Goal: Transaction & Acquisition: Subscribe to service/newsletter

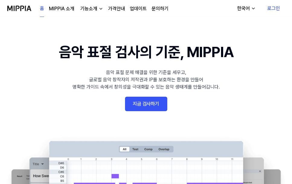
click at [150, 100] on link "지금 검사하기" at bounding box center [146, 104] width 42 height 14
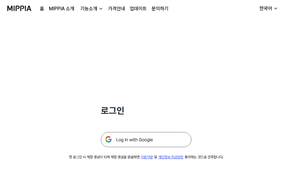
scroll to position [27, 0]
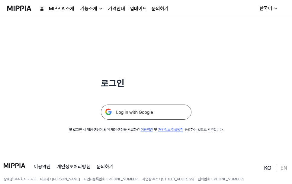
click at [164, 110] on img at bounding box center [146, 111] width 91 height 15
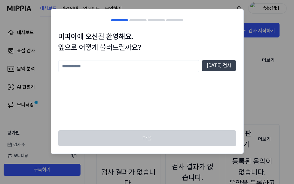
click at [183, 64] on input "text" at bounding box center [128, 66] width 141 height 12
type input "******"
click at [232, 65] on button "[DATE] 검사" at bounding box center [219, 65] width 34 height 11
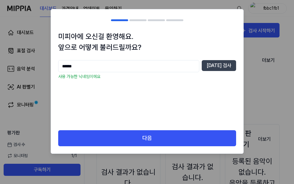
click at [145, 128] on div "미피아에 오신걸 환영해요. 앞으로 어떻게 불러드릴까요? ****** [DATE] 검사 사용 가능한 닉네임이에요" at bounding box center [147, 80] width 193 height 99
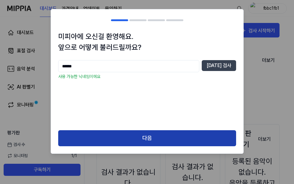
click at [145, 136] on button "다음" at bounding box center [147, 138] width 178 height 16
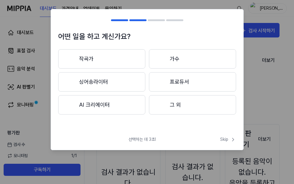
click at [171, 103] on button "그 외" at bounding box center [192, 104] width 87 height 19
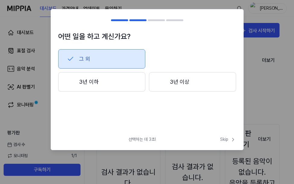
click at [127, 81] on button "3년 이하" at bounding box center [101, 81] width 87 height 19
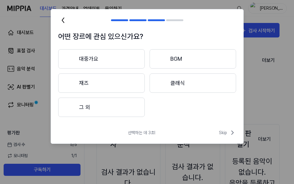
click at [124, 107] on button "그 외" at bounding box center [101, 107] width 87 height 19
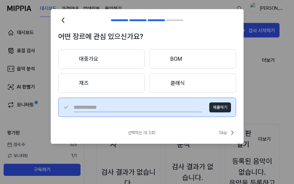
click at [173, 104] on input "text" at bounding box center [138, 107] width 129 height 10
type input "*"
type input "**********"
click at [230, 110] on button "제출하기" at bounding box center [221, 107] width 22 height 10
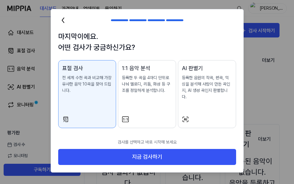
click at [155, 116] on div at bounding box center [147, 119] width 50 height 7
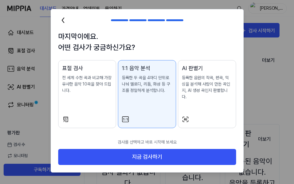
click at [197, 100] on div "AI 판별기 등록한 음원의 작곡, 편곡, 믹싱을 분석해 사람이 만든 곡인지, AI 생성 곡인지 판별합니다." at bounding box center [207, 88] width 50 height 48
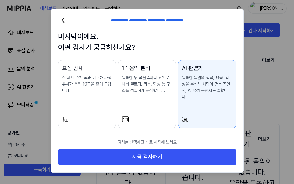
click at [164, 99] on div "1:1 음악 분석 등록한 두 곡을 4마디 단위로 나눠 멜로디, 리듬, 화성 등 구조를 정밀하게 분석합니다." at bounding box center [147, 85] width 50 height 42
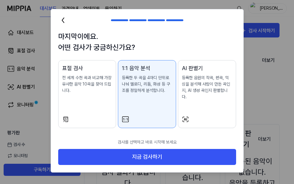
click at [93, 105] on div "표절 검사 전 세계 수천 곡과 비교해 가장 유사한 음악 10곡을 찾아 드립니다." at bounding box center [87, 85] width 50 height 42
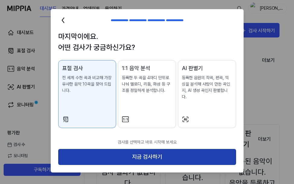
click at [106, 149] on button "지금 검사하기" at bounding box center [147, 157] width 178 height 16
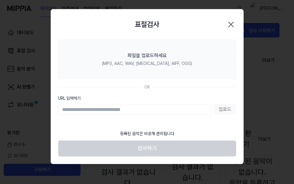
paste input "**********"
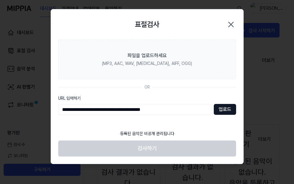
type input "**********"
click at [224, 108] on button "업로드" at bounding box center [225, 109] width 22 height 11
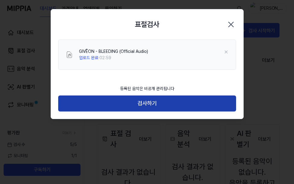
click at [154, 102] on button "검사하기" at bounding box center [147, 103] width 178 height 16
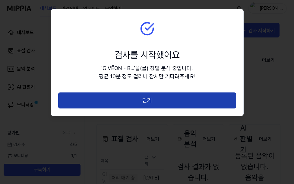
click at [163, 104] on button "닫기" at bounding box center [147, 100] width 178 height 16
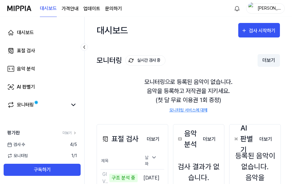
click at [266, 60] on button "더보기" at bounding box center [269, 60] width 22 height 13
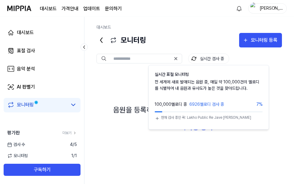
click at [203, 60] on button "실시간 검사 중" at bounding box center [208, 58] width 41 height 10
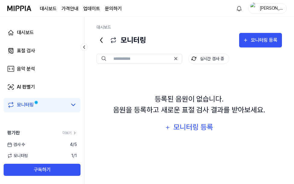
click at [203, 60] on button "실시간 검사 중" at bounding box center [208, 58] width 41 height 10
click at [41, 143] on div "검사 [DATE]" at bounding box center [42, 144] width 84 height 6
click at [37, 60] on div "대시보드 표절 검사 음악 분석 AI 판별기 모니터링" at bounding box center [42, 69] width 84 height 104
click at [39, 51] on link "표절 검사" at bounding box center [42, 50] width 77 height 14
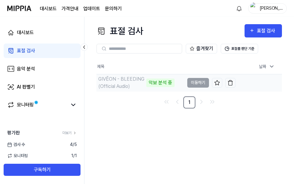
click at [189, 82] on td "GIVĒON - BLEEDING (Official Audio) 악보 분석 중 이동하기" at bounding box center [166, 82] width 139 height 17
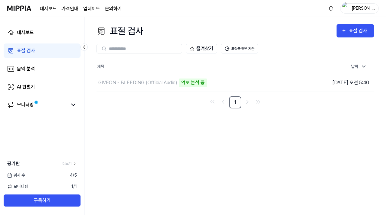
click at [74, 13] on div "대시보드 가격안내 업데이트 문의하기" at bounding box center [81, 8] width 82 height 17
click at [74, 11] on page\) "가격안내" at bounding box center [70, 8] width 17 height 7
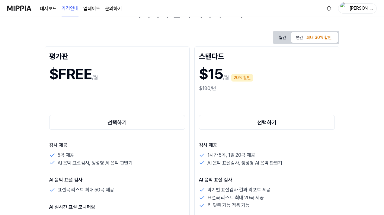
scroll to position [47, 0]
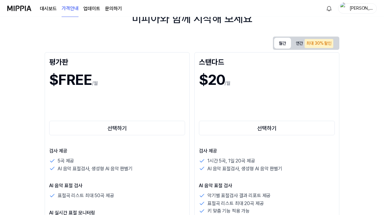
click at [282, 44] on button "월간" at bounding box center [282, 43] width 17 height 11
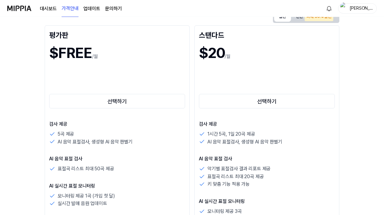
scroll to position [81, 0]
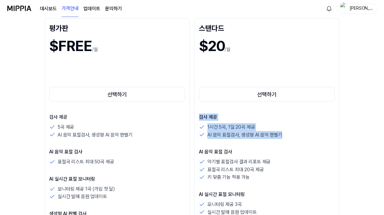
drag, startPoint x: 259, startPoint y: 143, endPoint x: 246, endPoint y: 113, distance: 32.6
click at [247, 113] on div "스탠다드 $20 /월 선택하기 검사 제공 1시간 5곡, 1일 20곡 제공 AI 음악 표절검사, 생성형 AI 음악 판별기 AI 음악 표절 검사 …" at bounding box center [266, 179] width 145 height 322
click at [246, 113] on div "스탠다드 $20 /월 선택하기 검사 제공 1시간 5곡, 1일 20곡 제공 AI 음악 표절검사, 생성형 AI 음악 판별기 AI 음악 표절 검사 …" at bounding box center [266, 179] width 145 height 322
drag, startPoint x: 246, startPoint y: 113, endPoint x: 247, endPoint y: 143, distance: 29.9
click at [247, 143] on div "스탠다드 $20 /월 선택하기 검사 제공 1시간 5곡, 1일 20곡 제공 AI 음악 표절검사, 생성형 AI 음악 판별기 AI 음악 표절 검사 …" at bounding box center [266, 179] width 145 height 322
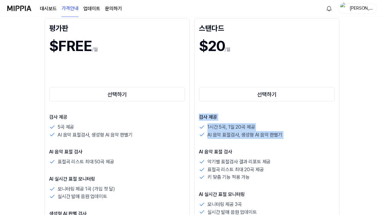
click at [247, 143] on div "검사 제공 1시간 5곡, 1일 20곡 제공 AI 음악 표절검사, 생성형 AI 음악 판별기 AI 음악 표절 검사 악기별 표절검사 결과 리포트 제…" at bounding box center [267, 200] width 136 height 172
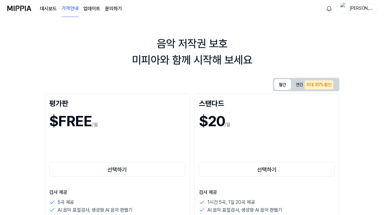
scroll to position [0, 0]
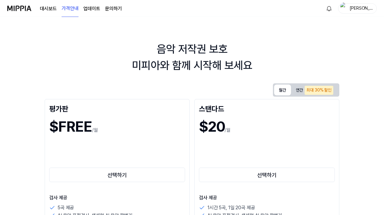
click at [48, 11] on link "대시보드" at bounding box center [48, 8] width 17 height 7
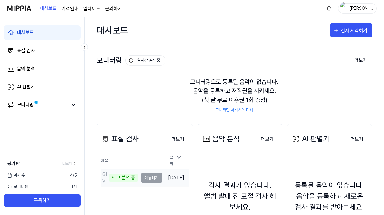
click at [151, 172] on td "GIVĒON - BLEEDING (Official Audio) 악보 분석 중 이동하기" at bounding box center [132, 177] width 62 height 17
click at [151, 175] on td "GIVĒON - BLEEDING (Official Audio) 악보 분석 중 이동하기" at bounding box center [132, 177] width 62 height 17
click at [124, 174] on div "악보 분석 중" at bounding box center [123, 178] width 28 height 8
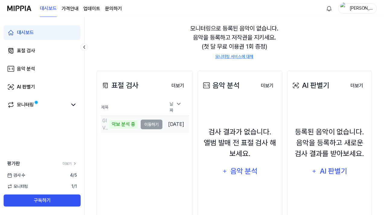
scroll to position [76, 0]
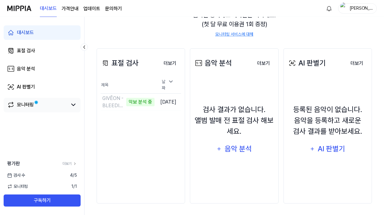
click at [50, 106] on link "모니터링" at bounding box center [37, 104] width 60 height 7
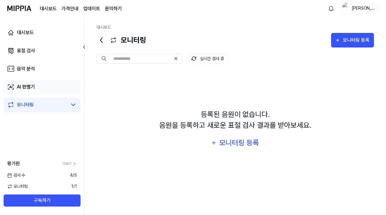
click at [56, 81] on link "AI 판별기" at bounding box center [42, 87] width 77 height 14
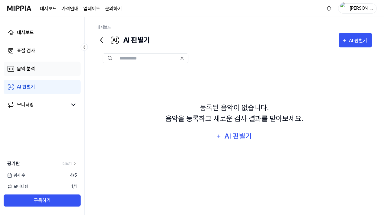
click at [56, 73] on link "음악 분석" at bounding box center [42, 69] width 77 height 14
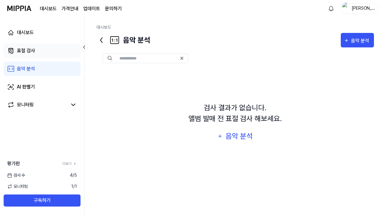
click at [55, 54] on link "표절 검사" at bounding box center [42, 50] width 77 height 14
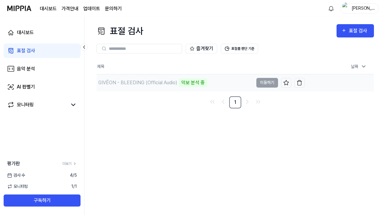
click at [153, 88] on div "GIVĒON - BLEEDING (Official Audio) 악보 분석 중" at bounding box center [175, 82] width 157 height 17
click at [20, 9] on img at bounding box center [19, 8] width 24 height 17
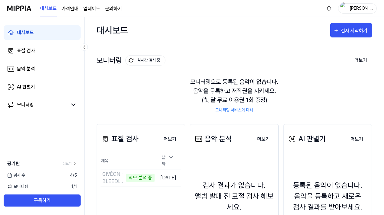
click at [85, 46] on icon at bounding box center [84, 47] width 1 height 3
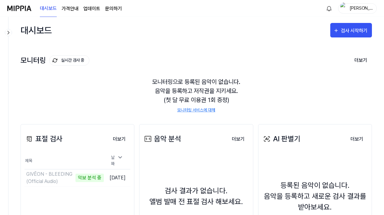
click at [11, 33] on icon at bounding box center [8, 33] width 6 height 6
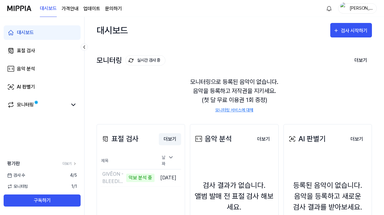
click at [170, 141] on button "더보기" at bounding box center [170, 139] width 22 height 12
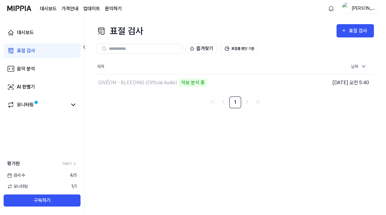
click at [124, 34] on div "표절 검사" at bounding box center [120, 31] width 47 height 14
click at [70, 103] on icon at bounding box center [73, 104] width 7 height 7
click at [50, 107] on link "모니터링" at bounding box center [37, 104] width 60 height 7
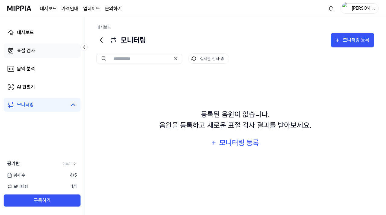
click at [62, 47] on link "표절 검사" at bounding box center [42, 50] width 77 height 14
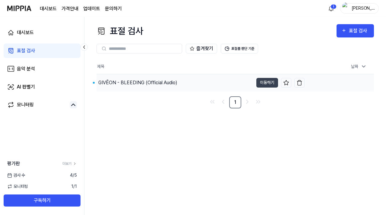
click at [168, 79] on div "GIVĒON - BLEEDING (Official Audio)" at bounding box center [137, 82] width 79 height 7
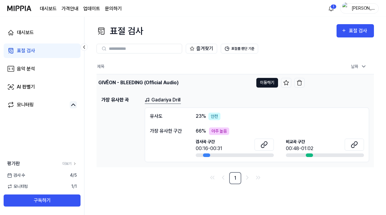
click at [266, 81] on button "이동하기" at bounding box center [268, 83] width 22 height 10
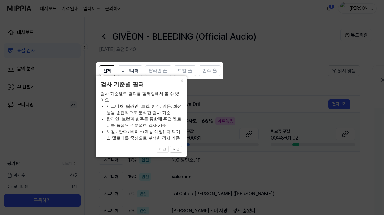
click at [195, 97] on icon at bounding box center [193, 107] width 386 height 215
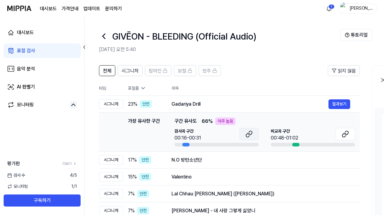
click at [258, 133] on button at bounding box center [248, 134] width 19 height 12
click at [292, 133] on icon at bounding box center [345, 133] width 7 height 7
click at [178, 155] on div "N.O 방탄소년단 결과보기" at bounding box center [260, 160] width 179 height 10
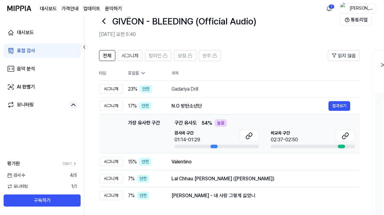
scroll to position [16, 0]
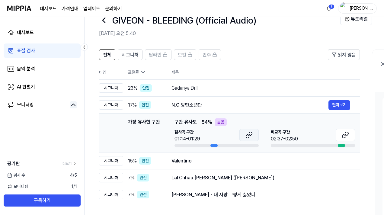
click at [245, 136] on icon at bounding box center [248, 134] width 7 height 7
click at [292, 137] on icon at bounding box center [345, 134] width 7 height 7
click at [204, 164] on div "Valentino" at bounding box center [249, 160] width 157 height 7
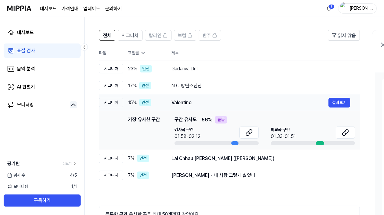
scroll to position [38, 0]
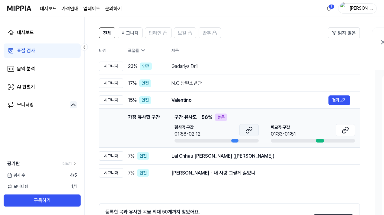
click at [248, 133] on icon at bounding box center [248, 130] width 7 height 7
click at [292, 131] on icon at bounding box center [345, 130] width 7 height 7
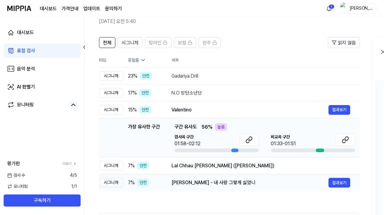
scroll to position [24, 0]
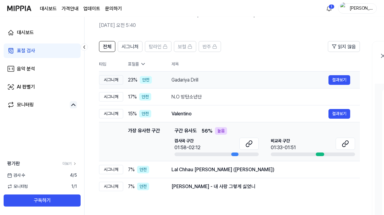
click at [207, 80] on div "Gadariya Drill" at bounding box center [249, 79] width 157 height 7
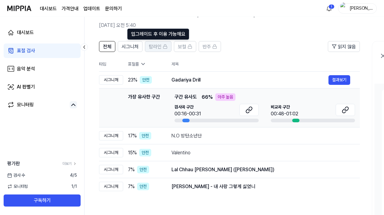
click at [153, 49] on span "탑라인" at bounding box center [155, 46] width 13 height 7
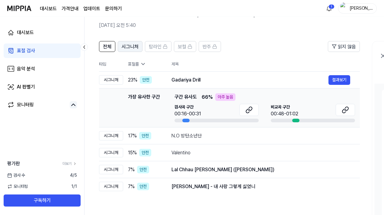
click at [139, 48] on button "시그니처" at bounding box center [130, 46] width 25 height 11
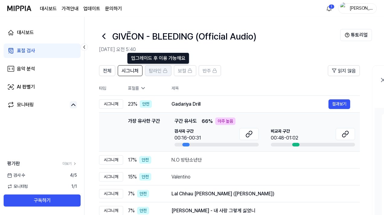
click at [159, 73] on span "탑라인" at bounding box center [155, 70] width 13 height 7
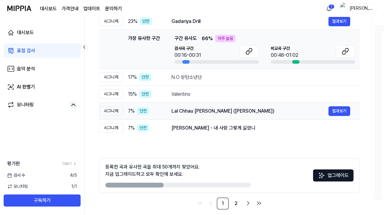
scroll to position [89, 0]
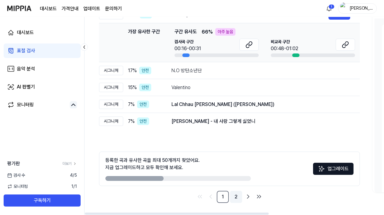
click at [235, 184] on link "2" at bounding box center [236, 197] width 12 height 12
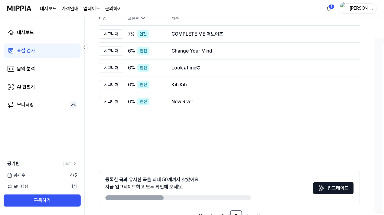
scroll to position [38, 0]
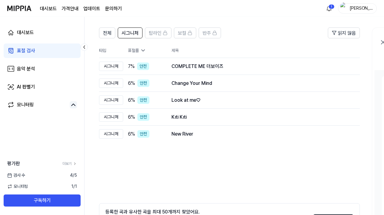
click at [213, 69] on div "COMPLETE ME 더보이즈" at bounding box center [260, 66] width 179 height 7
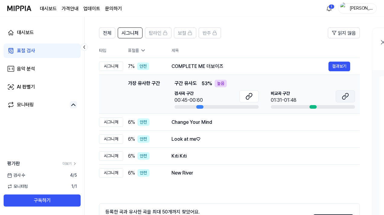
click at [292, 96] on icon at bounding box center [345, 96] width 7 height 7
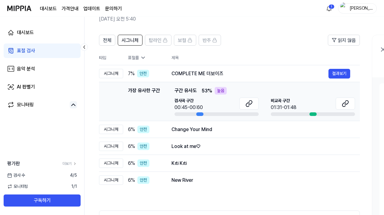
scroll to position [89, 0]
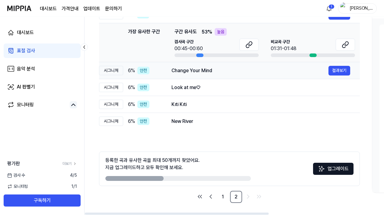
click at [197, 75] on td "Change Your Mind 결과보기" at bounding box center [261, 70] width 198 height 17
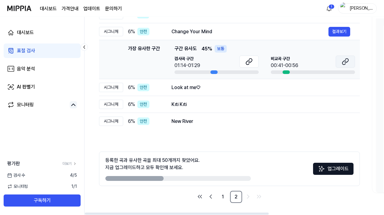
click at [292, 66] on button at bounding box center [345, 62] width 19 height 12
click at [188, 91] on div "Look at me♡ 결과보기" at bounding box center [260, 88] width 179 height 10
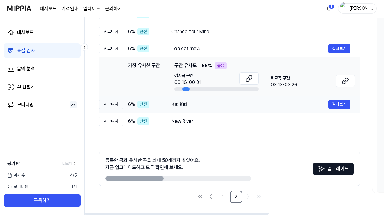
click at [190, 104] on div "Kıti Kıti" at bounding box center [249, 104] width 157 height 7
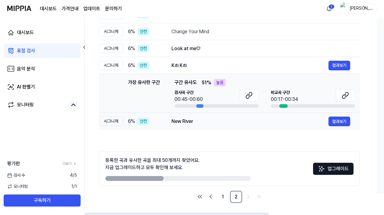
click at [189, 117] on div "New River 결과보기" at bounding box center [260, 122] width 179 height 10
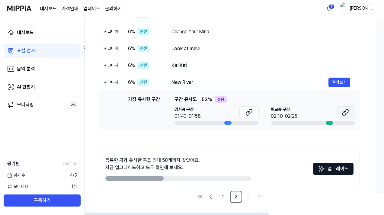
click at [292, 112] on icon at bounding box center [345, 112] width 7 height 7
click at [292, 62] on button "결과보기" at bounding box center [339, 66] width 22 height 10
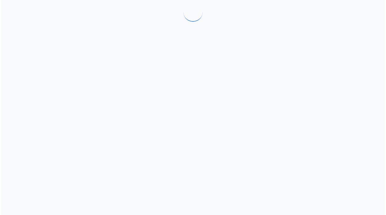
scroll to position [0, 0]
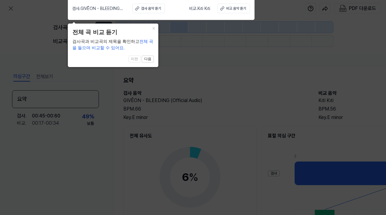
click at [155, 43] on div "× 전체 곡 비교 듣기 검사곡과 비교곡의 제목을 확인하고 전체 곡을 들으며 비교할 수 있어요. 1 of 4 이전 다음" at bounding box center [113, 45] width 91 height 43
click at [165, 50] on icon at bounding box center [193, 106] width 386 height 218
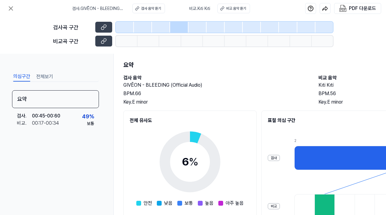
scroll to position [21, 0]
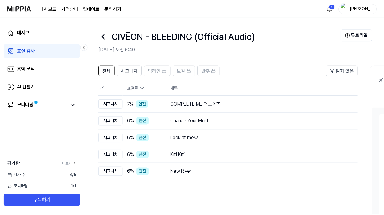
scroll to position [89, 0]
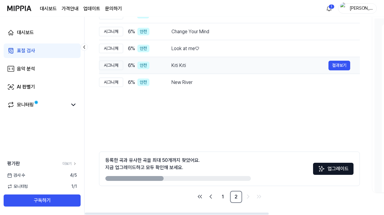
click at [292, 68] on div "Kıti Kıti" at bounding box center [249, 65] width 157 height 7
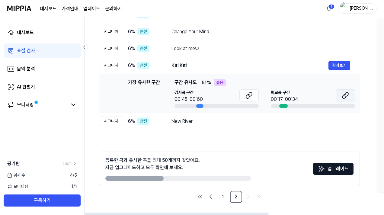
click at [292, 94] on icon at bounding box center [345, 95] width 7 height 7
click at [250, 50] on div "Look at me♡" at bounding box center [249, 48] width 157 height 7
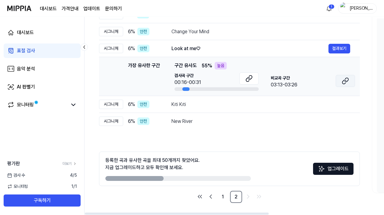
click at [292, 81] on icon at bounding box center [344, 82] width 4 height 4
click at [223, 184] on link "1" at bounding box center [223, 197] width 12 height 12
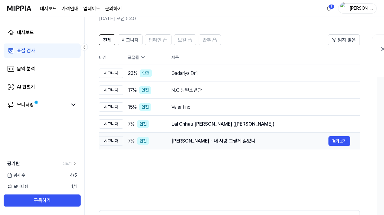
scroll to position [29, 0]
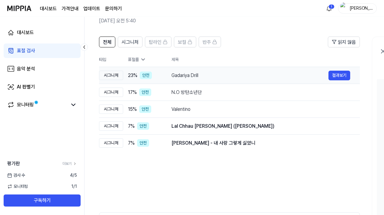
click at [217, 72] on div "Gadariya Drill" at bounding box center [249, 75] width 157 height 7
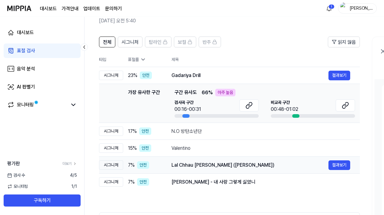
click at [262, 168] on div "Lal Chhau [PERSON_NAME] ([PERSON_NAME])" at bounding box center [249, 165] width 157 height 7
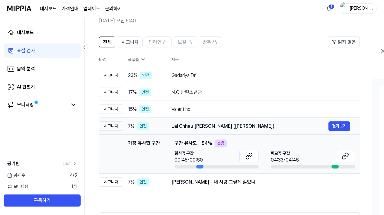
scroll to position [51, 0]
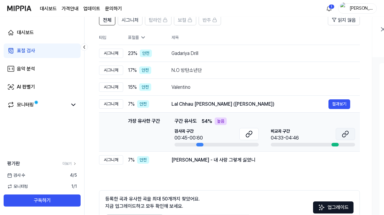
click at [292, 136] on icon at bounding box center [345, 133] width 7 height 7
click at [292, 159] on div "[PERSON_NAME] - 내 사랑 그렇게 싫었니" at bounding box center [249, 159] width 157 height 7
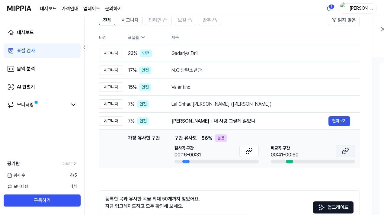
click at [292, 153] on button at bounding box center [345, 151] width 19 height 12
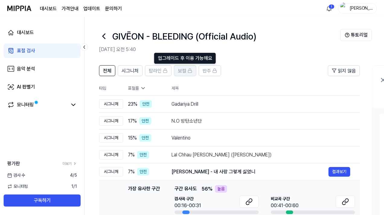
click at [181, 70] on span "보컬" at bounding box center [182, 70] width 8 height 7
click at [14, 70] on link "음악 분석" at bounding box center [42, 69] width 77 height 14
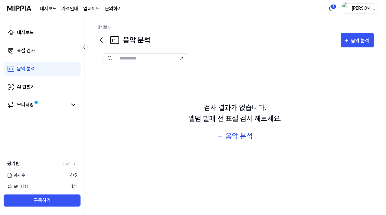
click at [57, 95] on div "대시보드 표절 검사 음악 분석 AI 판별기 모니터링" at bounding box center [42, 69] width 84 height 104
click at [57, 87] on link "AI 판별기" at bounding box center [42, 87] width 77 height 14
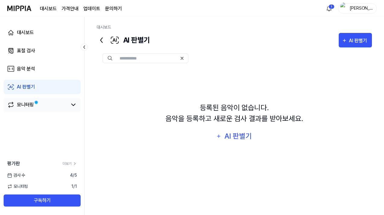
click at [55, 104] on link "모니터링" at bounding box center [37, 104] width 60 height 7
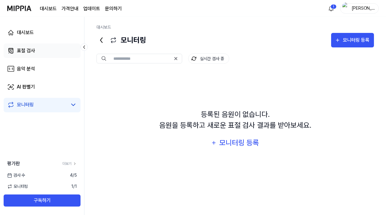
click at [63, 48] on link "표절 검사" at bounding box center [42, 50] width 77 height 14
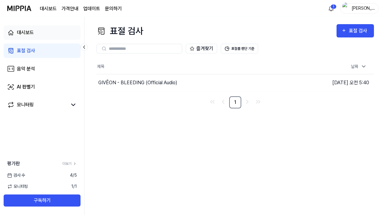
click at [61, 35] on link "대시보드" at bounding box center [42, 32] width 77 height 14
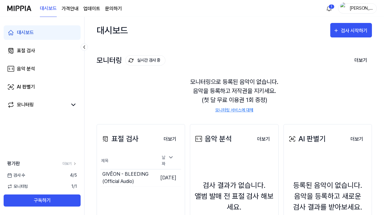
click at [66, 11] on page\) "가격안내" at bounding box center [70, 8] width 17 height 7
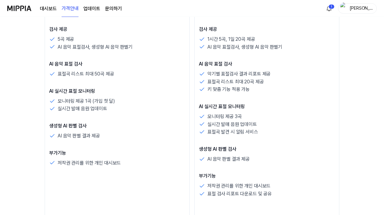
scroll to position [169, 0]
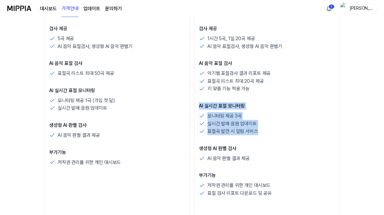
drag, startPoint x: 260, startPoint y: 134, endPoint x: 258, endPoint y: 100, distance: 34.8
click at [258, 100] on div "검사 제공 1시간 5곡, 1일 20곡 제공 AI 음악 표절검사, 생성형 AI 음악 판별기 AI 음악 표절 검사 악기별 표절검사 결과 리포트 제…" at bounding box center [267, 111] width 136 height 172
drag, startPoint x: 258, startPoint y: 100, endPoint x: 261, endPoint y: 174, distance: 74.4
click at [261, 174] on div "검사 제공 1시간 5곡, 1일 20곡 제공 AI 음악 표절검사, 생성형 AI 음악 판별기 AI 음악 표절 검사 악기별 표절검사 결과 리포트 제…" at bounding box center [267, 111] width 136 height 172
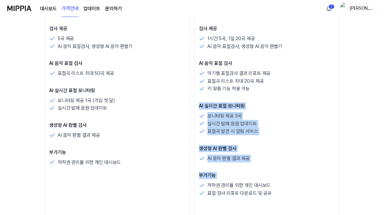
click at [261, 174] on p "부가기능" at bounding box center [267, 175] width 136 height 7
drag, startPoint x: 262, startPoint y: 164, endPoint x: 264, endPoint y: 83, distance: 81.5
click at [265, 83] on div "검사 제공 1시간 5곡, 1일 20곡 제공 AI 음악 표절검사, 생성형 AI 음악 판별기 AI 음악 표절 검사 악기별 표절검사 결과 리포트 제…" at bounding box center [267, 111] width 136 height 172
click at [264, 83] on div "표절곡 리스트 최대 20곡 제공" at bounding box center [267, 81] width 136 height 8
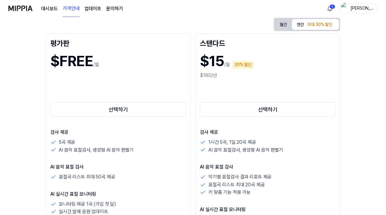
scroll to position [0, 0]
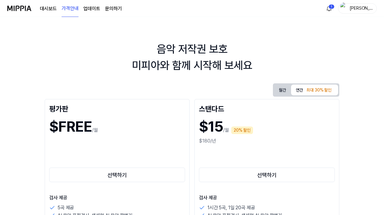
click at [88, 9] on link "업데이트" at bounding box center [91, 8] width 17 height 7
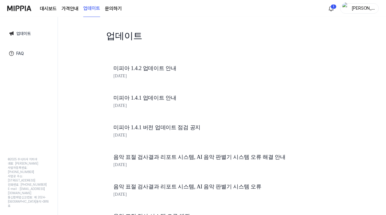
click at [131, 62] on div "미피아 1.4.2 업데이트 안내 [DATE]" at bounding box center [216, 73] width 220 height 30
click at [131, 69] on link "미피아 1.4.2 업데이트 안내" at bounding box center [216, 68] width 205 height 9
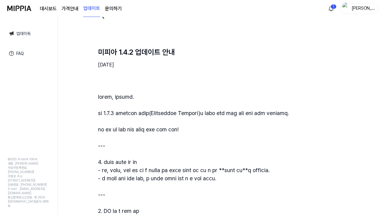
scroll to position [31, 0]
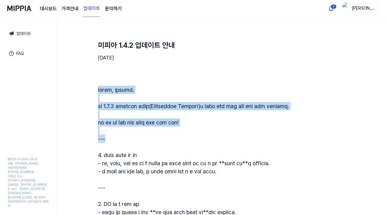
drag, startPoint x: 152, startPoint y: 83, endPoint x: 160, endPoint y: 143, distance: 60.9
click at [160, 143] on div "미피아 1.4.2 업데이트 안내 [DATE]" at bounding box center [222, 155] width 263 height 302
click at [160, 143] on div at bounding box center [222, 196] width 248 height 220
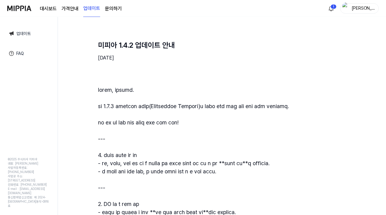
scroll to position [61, 0]
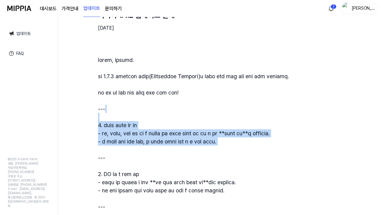
drag, startPoint x: 164, startPoint y: 167, endPoint x: 165, endPoint y: 113, distance: 53.8
click at [165, 113] on div at bounding box center [222, 166] width 248 height 220
click at [165, 115] on div at bounding box center [222, 166] width 248 height 220
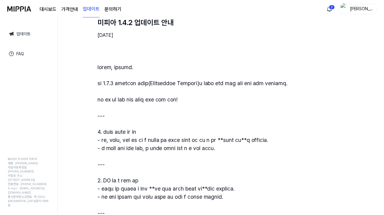
scroll to position [167, 0]
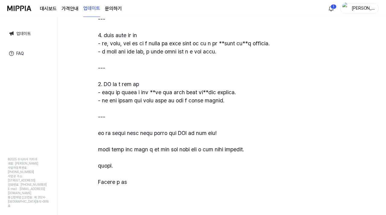
click at [118, 8] on link "문의하기" at bounding box center [113, 8] width 17 height 7
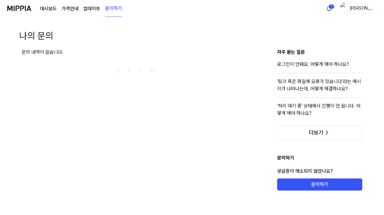
click at [25, 10] on img at bounding box center [19, 8] width 24 height 17
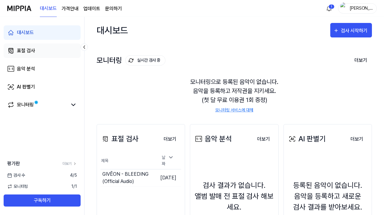
click at [45, 51] on link "표절 검사" at bounding box center [42, 50] width 77 height 14
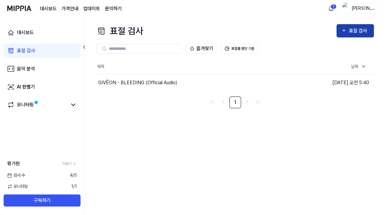
click at [292, 26] on button "표절 검사" at bounding box center [355, 30] width 37 height 13
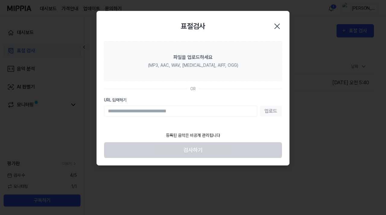
paste input "**********"
type input "**********"
click at [265, 111] on button "업로드" at bounding box center [271, 111] width 22 height 11
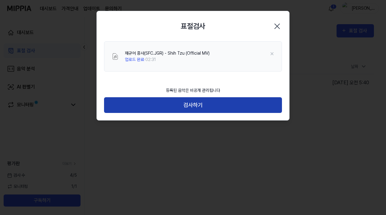
click at [216, 103] on button "검사하기" at bounding box center [193, 105] width 178 height 16
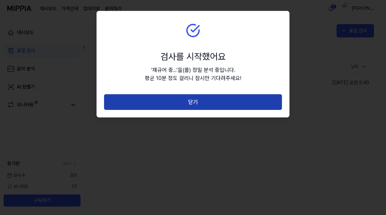
click at [213, 99] on button "닫기" at bounding box center [193, 102] width 178 height 16
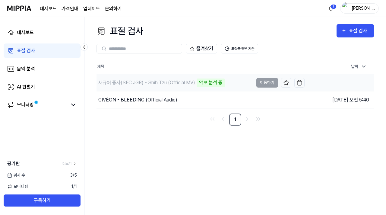
click at [162, 85] on div "재규어 중사(SFC.JGR) - Shih Tzu (Official MV)" at bounding box center [146, 82] width 97 height 7
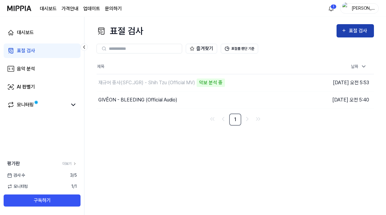
click at [292, 28] on button "표절 검사" at bounding box center [355, 30] width 37 height 13
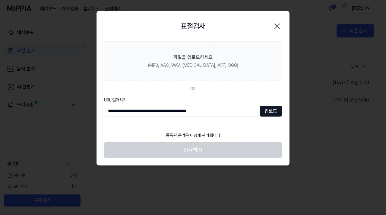
type input "**********"
click at [274, 112] on button "업로드" at bounding box center [271, 111] width 22 height 11
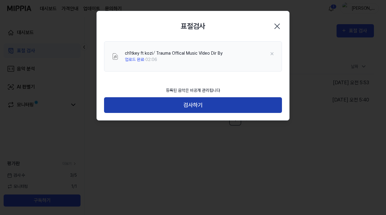
click at [202, 107] on button "검사하기" at bounding box center [193, 105] width 178 height 16
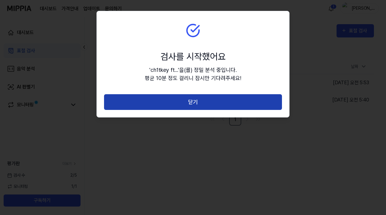
click at [253, 105] on button "닫기" at bounding box center [193, 102] width 178 height 16
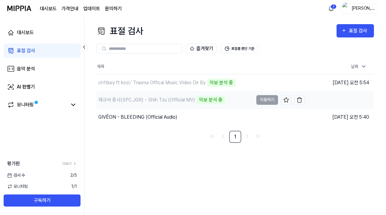
click at [206, 99] on div "악보 분석 중" at bounding box center [211, 100] width 28 height 8
click at [34, 65] on div "음악 분석" at bounding box center [26, 68] width 18 height 7
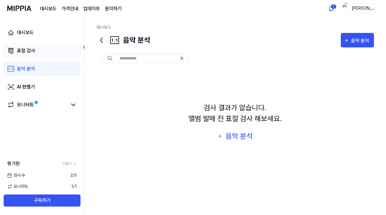
click at [33, 53] on div "표절 검사" at bounding box center [26, 50] width 18 height 7
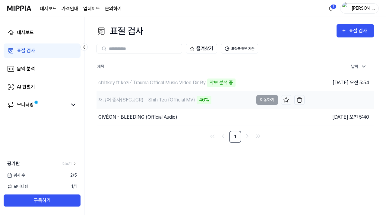
click at [159, 100] on div "재규어 중사(SFC.JGR) - Shih Tzu (Official MV)" at bounding box center [146, 99] width 97 height 7
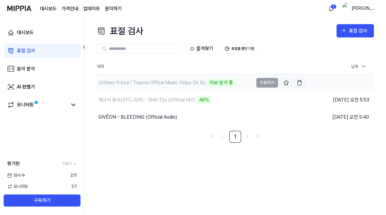
click at [159, 84] on div "ch1tkey ft kozi⧸ Trauma Offical Music VIdeo Dir By" at bounding box center [151, 82] width 107 height 7
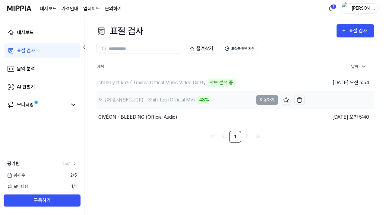
click at [158, 98] on div "재규어 중사(SFC.JGR) - Shih Tzu (Official MV)" at bounding box center [146, 99] width 97 height 7
click at [73, 107] on icon at bounding box center [73, 104] width 7 height 7
click at [53, 106] on link "모니터링" at bounding box center [37, 104] width 60 height 7
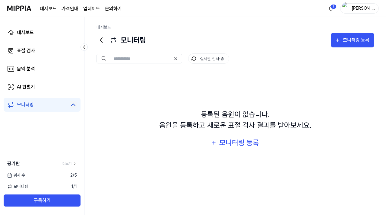
click at [70, 105] on icon at bounding box center [73, 104] width 7 height 7
click at [56, 51] on link "표절 검사" at bounding box center [42, 50] width 77 height 14
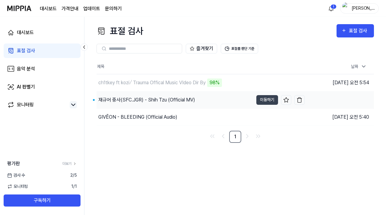
click at [177, 102] on div "재규어 중사(SFC.JGR) - Shih Tzu (Official MV)" at bounding box center [146, 99] width 97 height 7
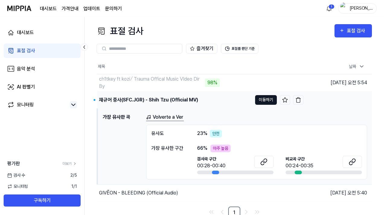
click at [262, 102] on button "이동하기" at bounding box center [266, 100] width 22 height 10
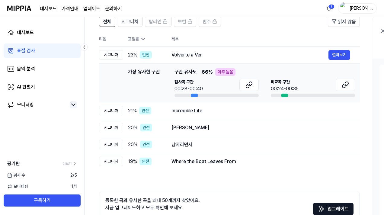
scroll to position [64, 0]
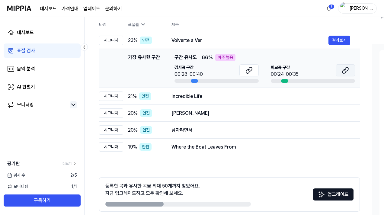
click at [292, 70] on icon at bounding box center [345, 70] width 7 height 7
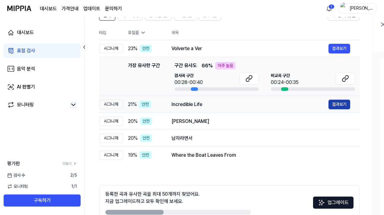
scroll to position [53, 0]
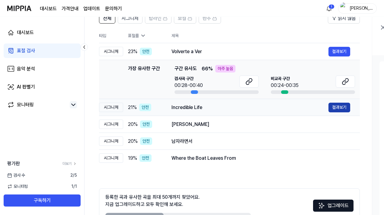
click at [292, 109] on button "결과보기" at bounding box center [339, 108] width 22 height 10
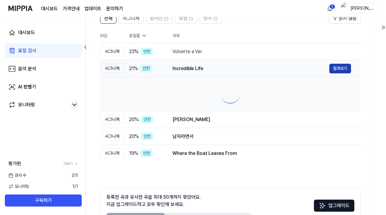
scroll to position [0, 0]
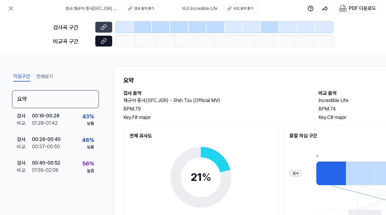
click at [108, 41] on button at bounding box center [103, 41] width 17 height 11
click at [221, 36] on div at bounding box center [225, 41] width 20 height 11
click at [219, 40] on div at bounding box center [225, 41] width 20 height 11
click at [177, 42] on div at bounding box center [185, 41] width 20 height 11
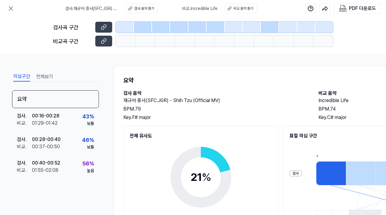
click at [177, 42] on div at bounding box center [185, 41] width 20 height 11
click at [250, 8] on div "비교 음악 듣기" at bounding box center [244, 8] width 20 height 5
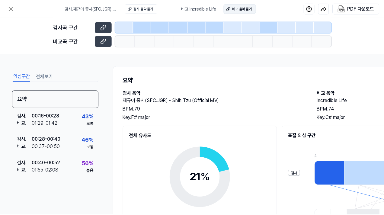
scroll to position [53, 0]
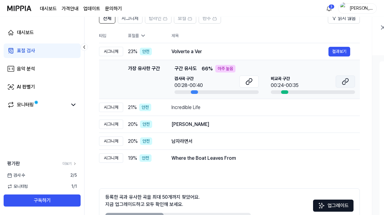
click at [292, 80] on button at bounding box center [345, 81] width 19 height 12
click at [292, 108] on div "Incredible Life" at bounding box center [249, 107] width 157 height 7
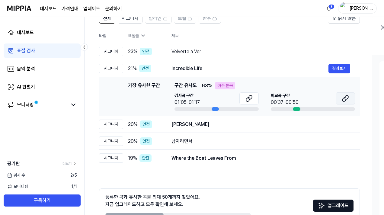
click at [292, 99] on icon at bounding box center [345, 98] width 7 height 7
click at [270, 127] on div "[PERSON_NAME]" at bounding box center [249, 124] width 157 height 7
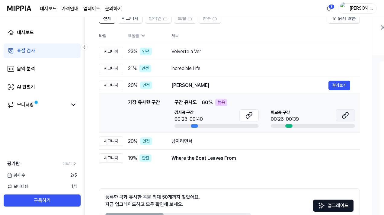
click at [292, 118] on icon at bounding box center [345, 115] width 7 height 7
click at [252, 139] on div "남자라면서" at bounding box center [249, 141] width 157 height 7
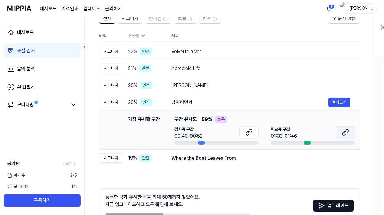
click at [292, 135] on icon at bounding box center [345, 132] width 7 height 7
click at [239, 155] on div "Where the Boat Leaves From" at bounding box center [249, 158] width 157 height 7
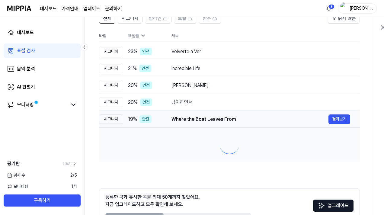
scroll to position [81, 0]
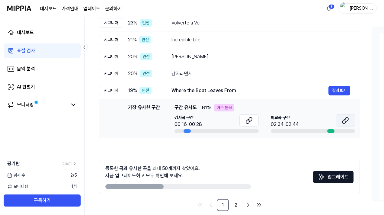
click at [292, 120] on icon at bounding box center [345, 120] width 7 height 7
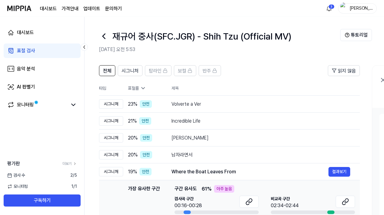
click at [106, 34] on icon at bounding box center [104, 36] width 10 height 10
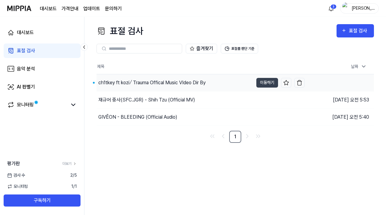
click at [200, 82] on div "ch1tkey ft kozi⧸ Trauma Offical Music VIdeo Dir By" at bounding box center [151, 82] width 107 height 7
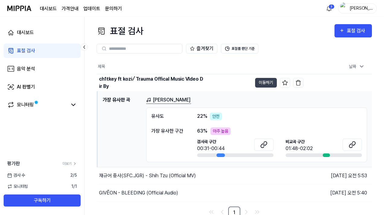
scroll to position [3, 0]
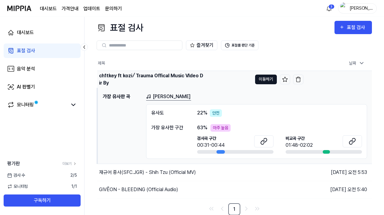
click at [264, 81] on button "이동하기" at bounding box center [266, 80] width 22 height 10
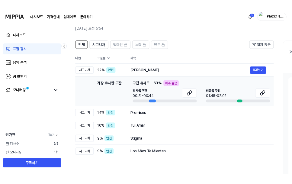
scroll to position [27, 0]
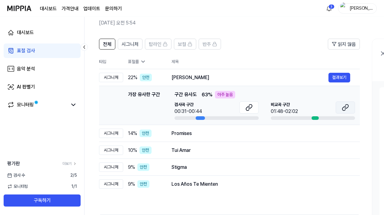
click at [292, 109] on icon at bounding box center [345, 107] width 7 height 7
click at [283, 136] on div "Promises" at bounding box center [249, 133] width 157 height 7
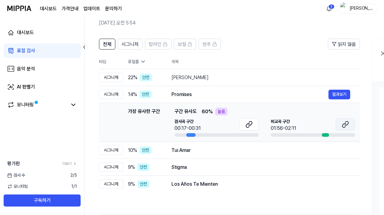
click at [292, 125] on button at bounding box center [345, 124] width 19 height 12
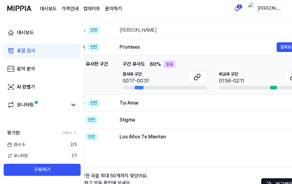
scroll to position [0, 56]
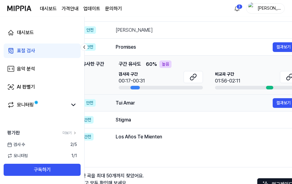
click at [227, 106] on div "Tui Amar" at bounding box center [194, 102] width 157 height 7
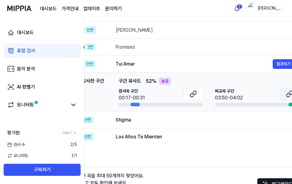
click at [289, 98] on button at bounding box center [289, 94] width 19 height 12
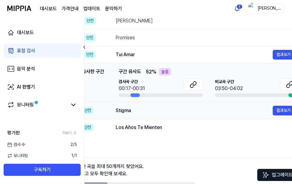
click at [186, 112] on div "Stigma" at bounding box center [194, 110] width 157 height 7
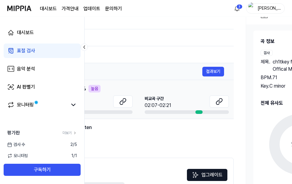
scroll to position [0, 157]
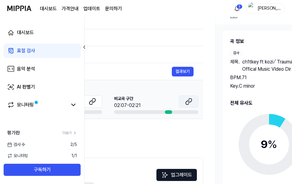
click at [191, 104] on icon at bounding box center [188, 101] width 7 height 7
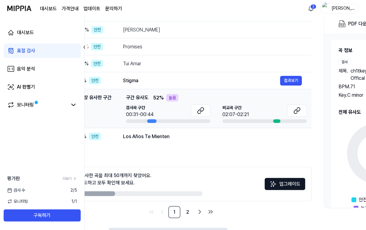
scroll to position [0, 49]
click at [214, 140] on div "Los Años Te Mienten 결과보기" at bounding box center [212, 137] width 179 height 10
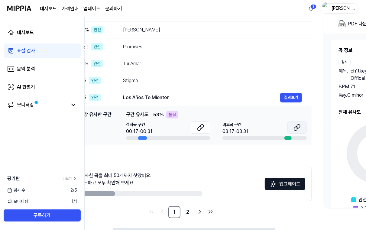
click at [292, 128] on icon at bounding box center [298, 126] width 4 height 4
click at [187, 184] on link "2" at bounding box center [187, 212] width 12 height 12
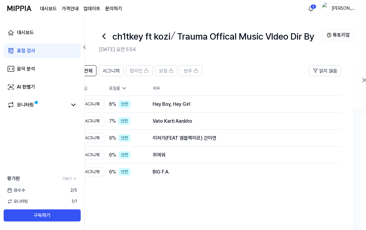
scroll to position [0, 14]
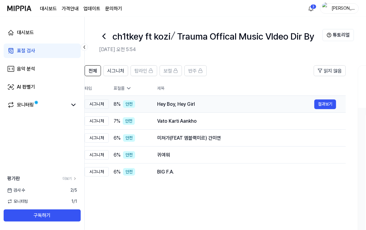
click at [261, 107] on div "Hey Boy, Hey Girl" at bounding box center [235, 104] width 157 height 7
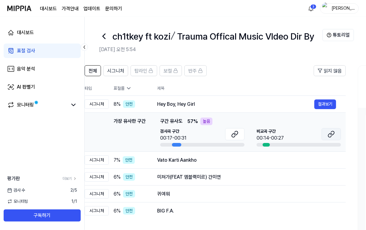
click at [292, 132] on icon at bounding box center [330, 133] width 7 height 7
click at [292, 162] on div "Vato Karti Aankho" at bounding box center [235, 159] width 157 height 7
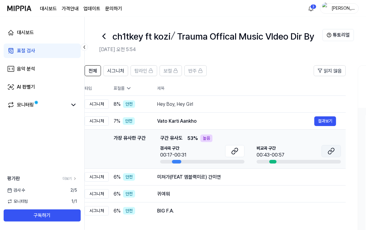
click at [292, 150] on icon at bounding box center [330, 150] width 7 height 7
click at [289, 183] on td "미쳐가(FEAT 엠블랙미르) 간미연 결과보기" at bounding box center [246, 176] width 198 height 17
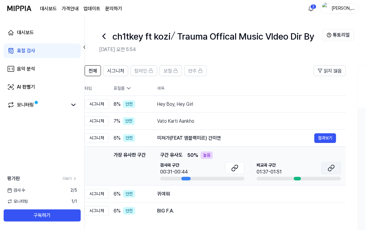
click at [292, 170] on icon at bounding box center [330, 169] width 4 height 4
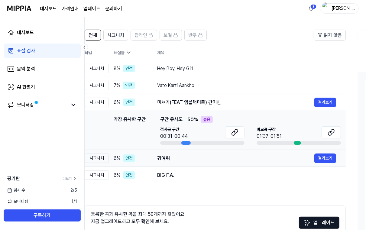
click at [230, 161] on div "귀여워" at bounding box center [235, 158] width 157 height 7
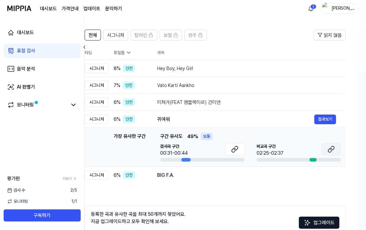
click at [292, 146] on icon at bounding box center [332, 148] width 4 height 4
click at [220, 174] on div "BIG F.A." at bounding box center [235, 174] width 157 height 7
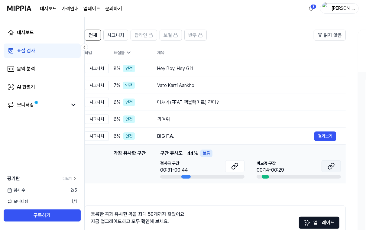
click at [292, 167] on button at bounding box center [330, 166] width 19 height 12
